Goal: Find specific page/section: Find specific page/section

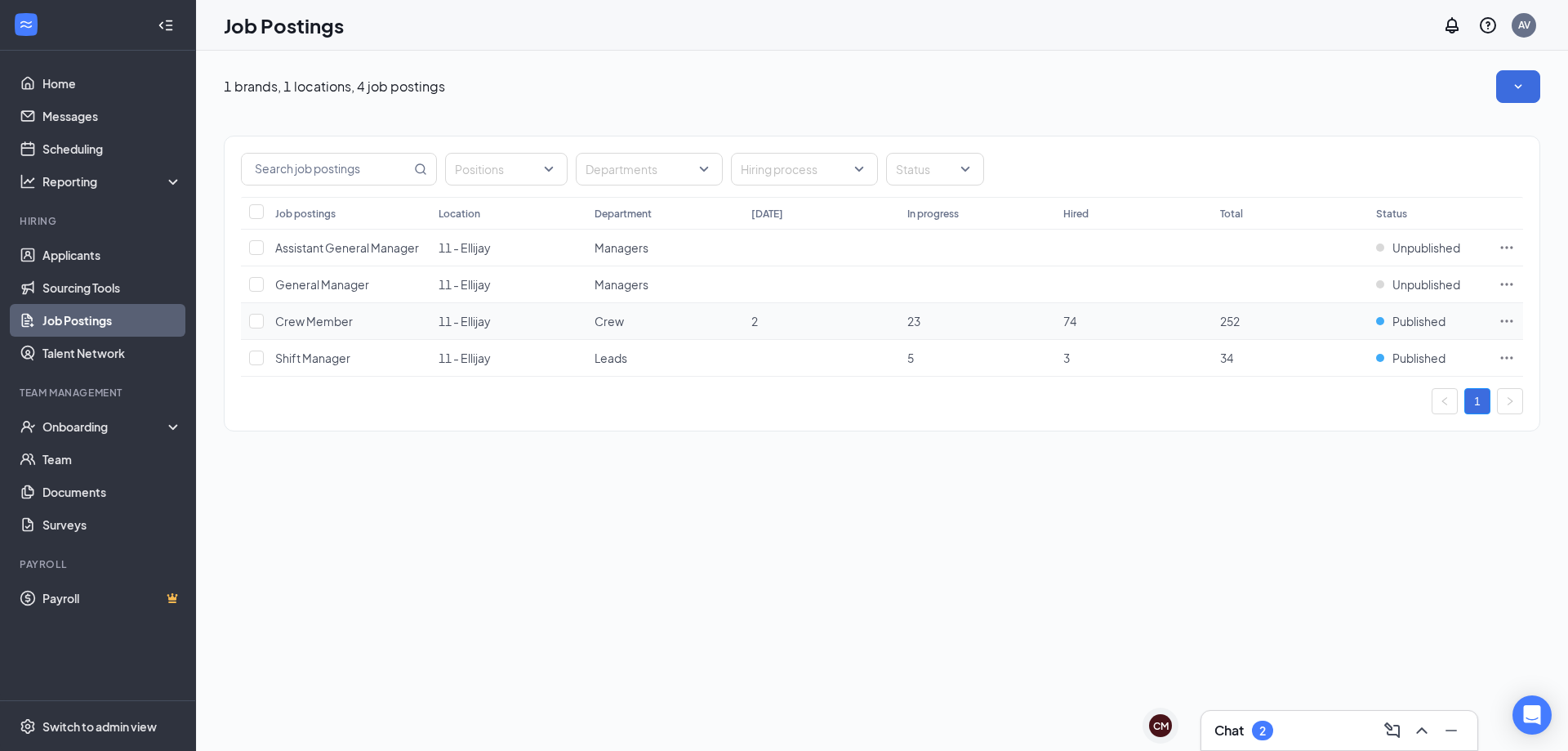
click at [603, 317] on span "Crew" at bounding box center [610, 321] width 30 height 15
click at [763, 326] on td "2" at bounding box center [821, 322] width 156 height 37
click at [60, 253] on link "Applicants" at bounding box center [112, 254] width 140 height 32
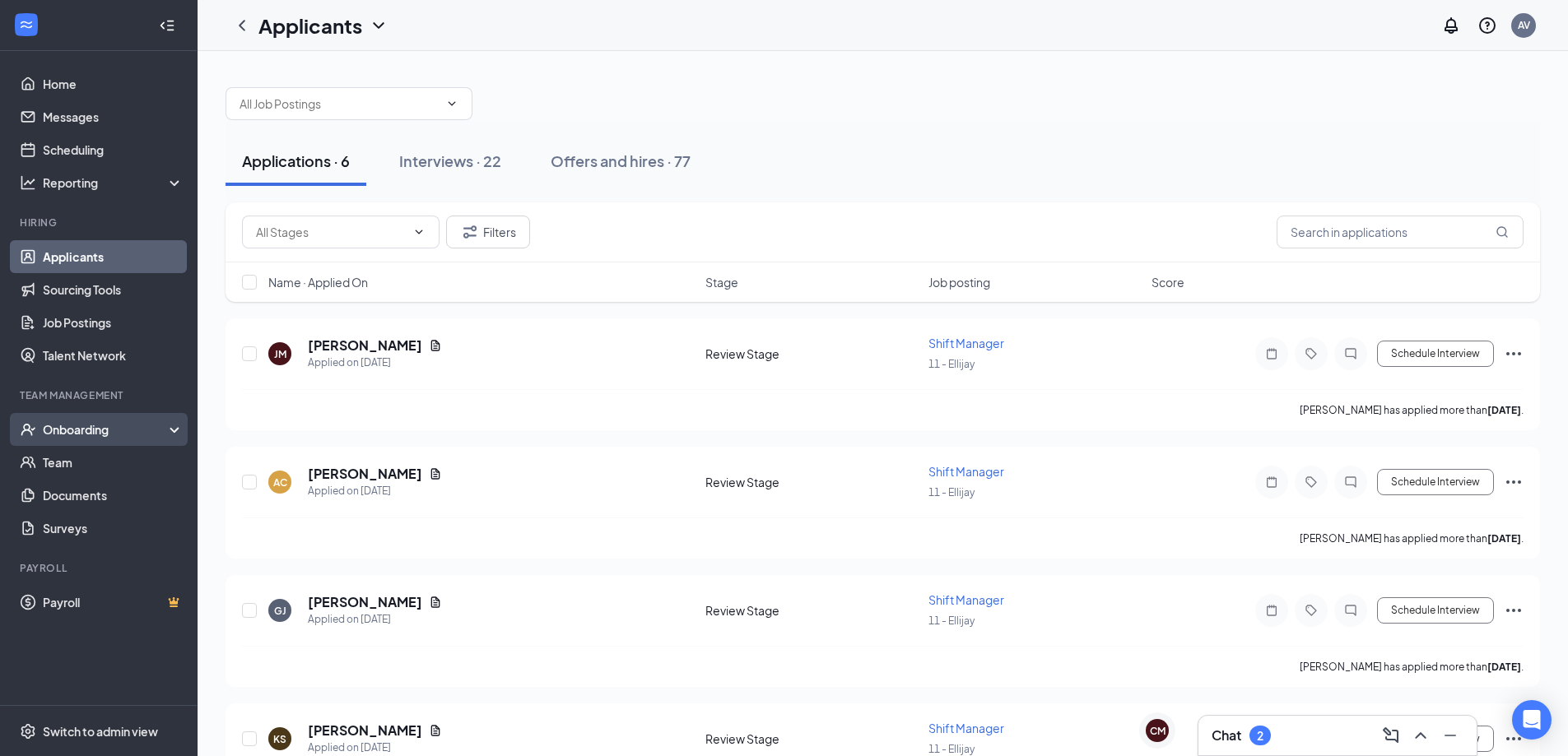
click at [109, 429] on div "Onboarding" at bounding box center [107, 430] width 127 height 17
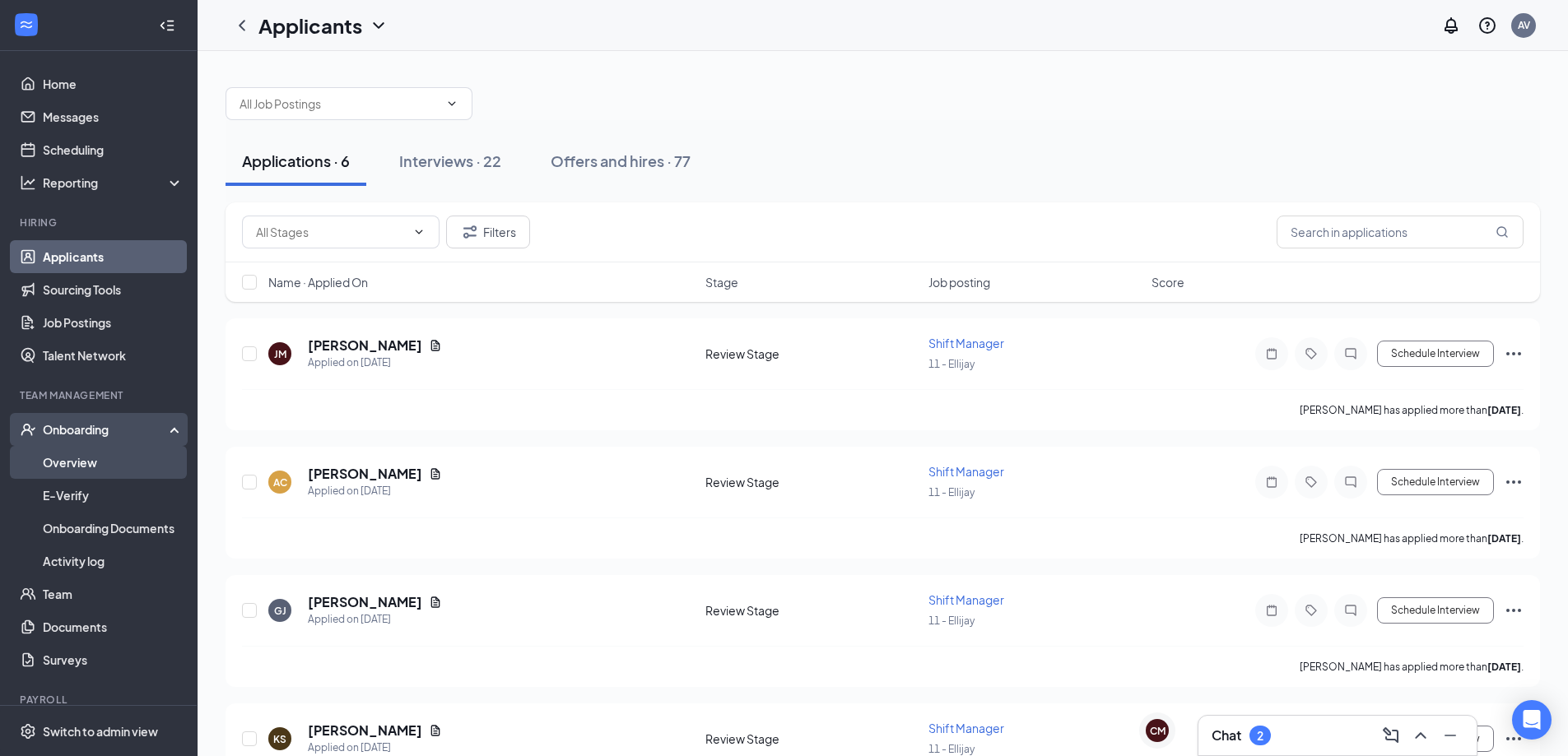
click at [75, 460] on link "Overview" at bounding box center [113, 462] width 141 height 33
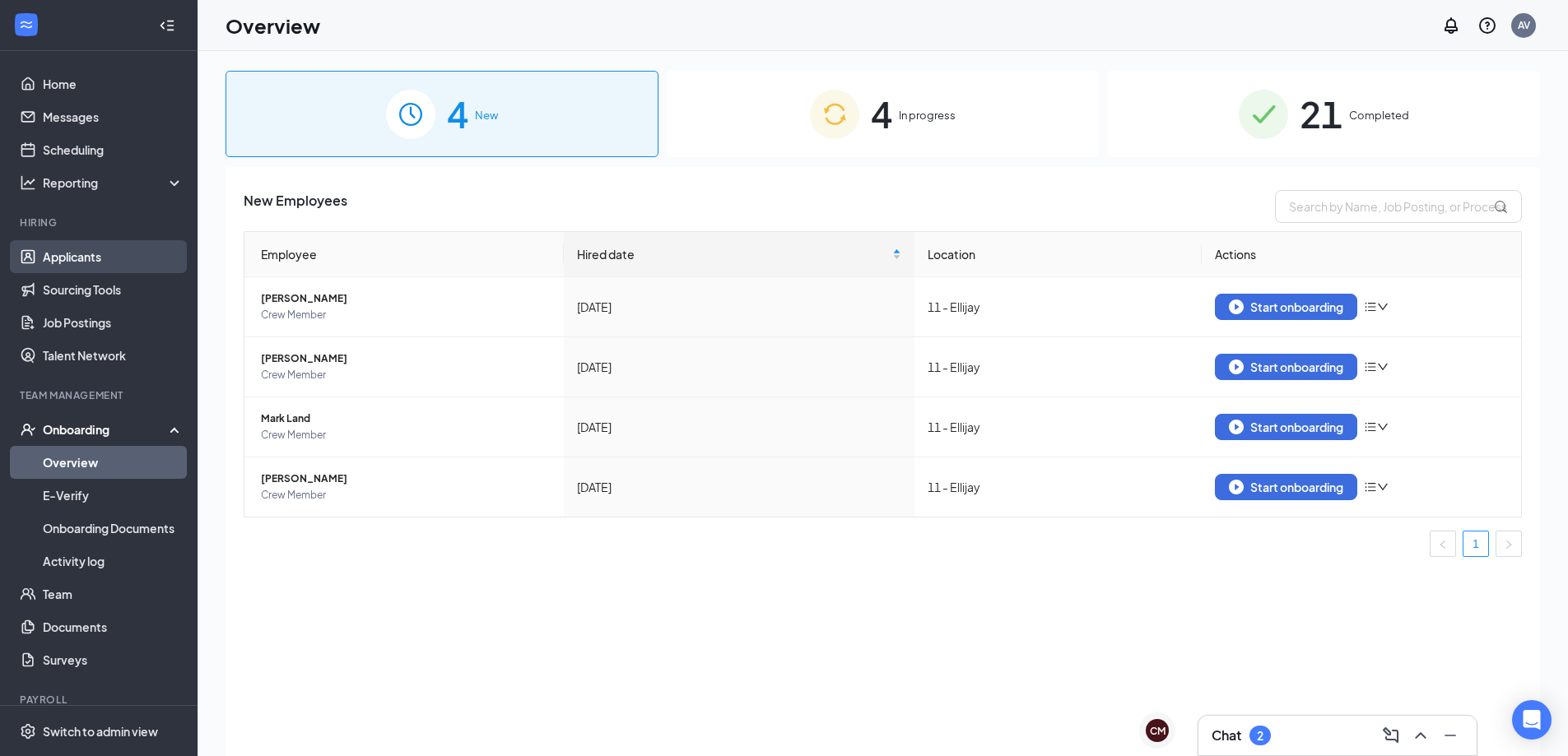
click at [111, 253] on link "Applicants" at bounding box center [113, 256] width 141 height 33
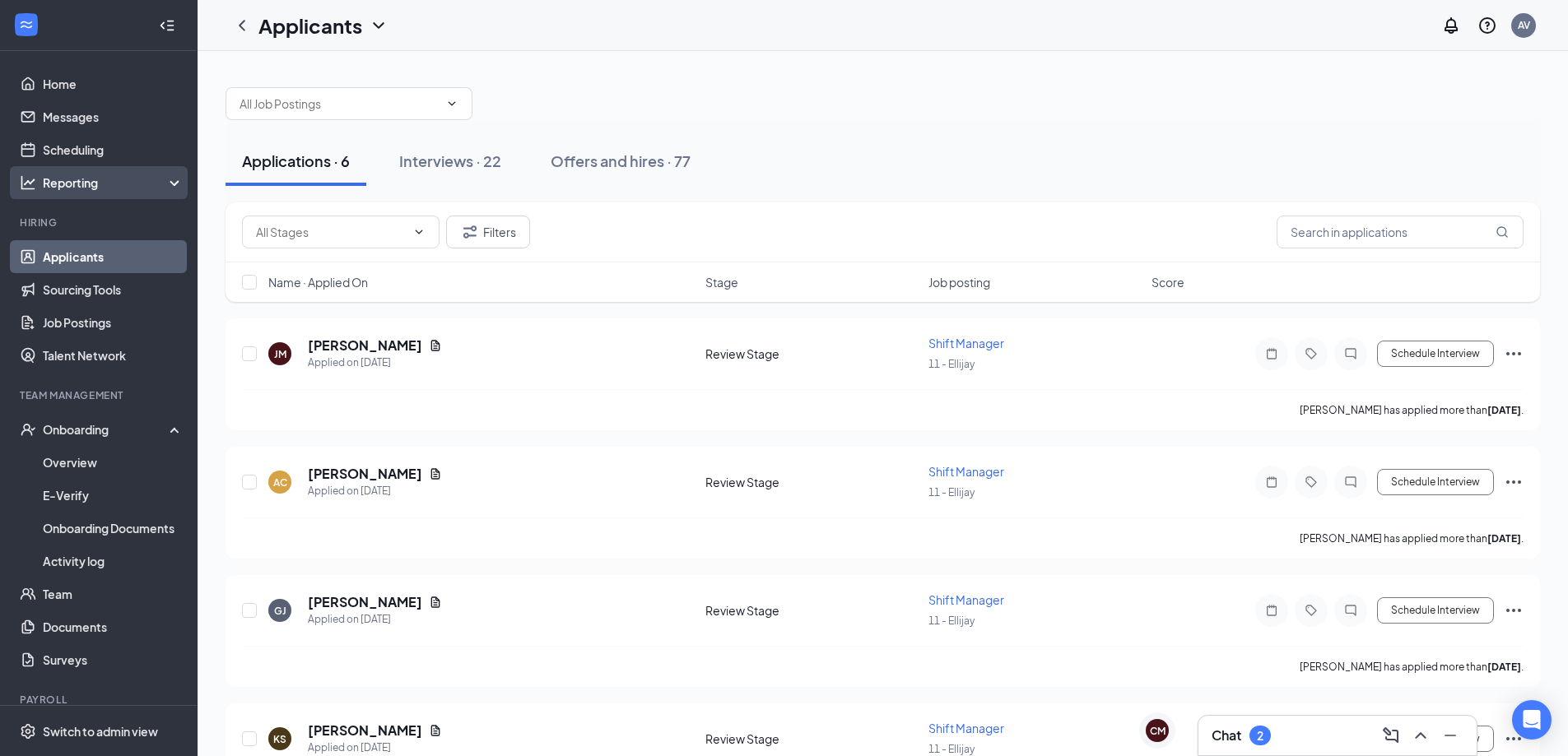
click at [95, 180] on div "Reporting" at bounding box center [113, 183] width 141 height 17
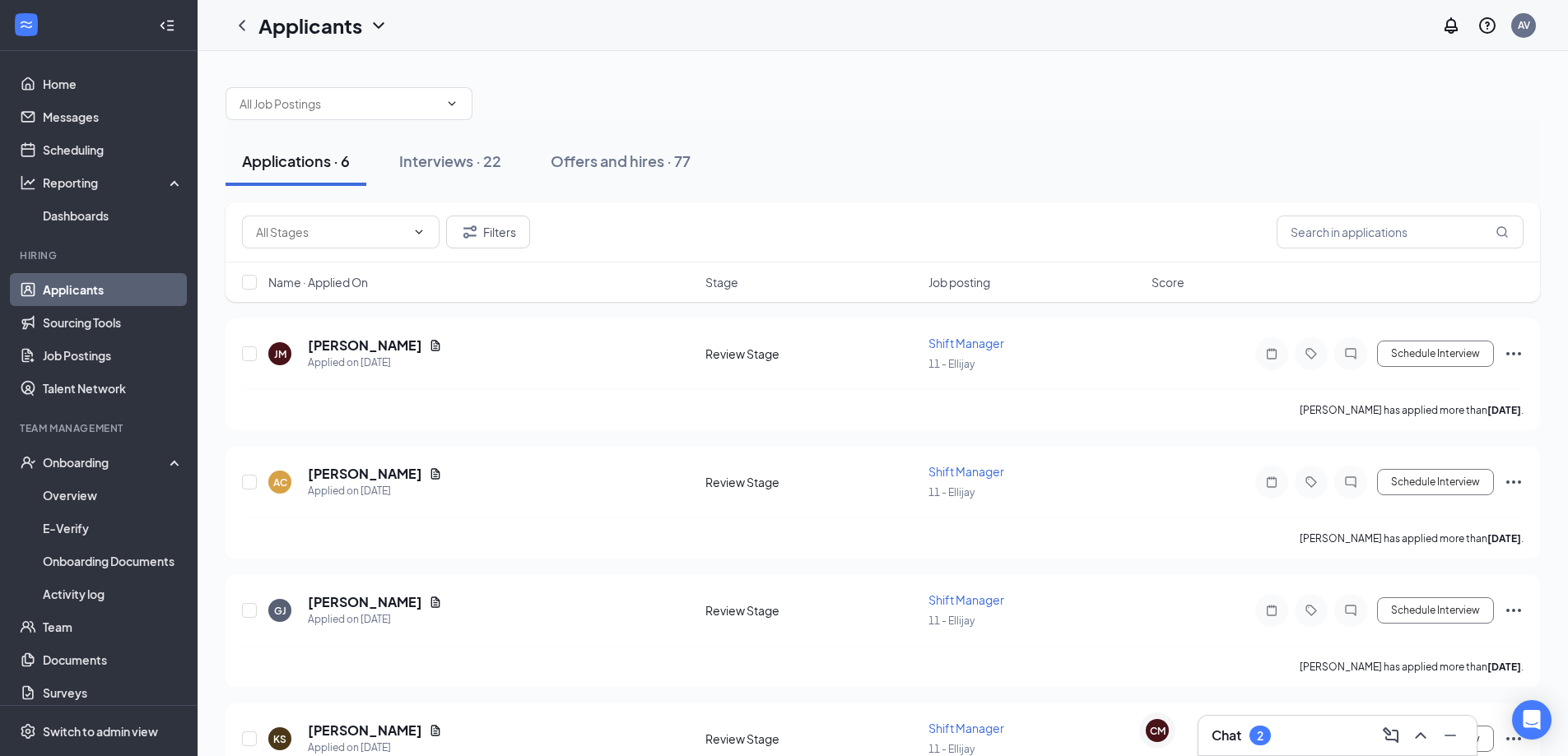
click at [79, 283] on link "Applicants" at bounding box center [113, 289] width 141 height 33
